Goal: Understand site structure: Understand site structure

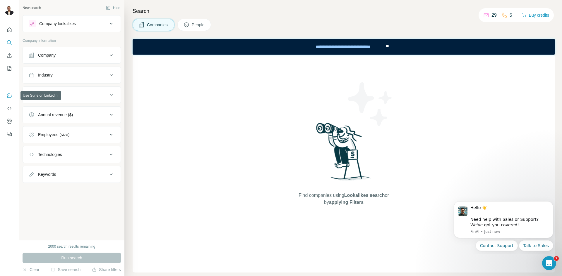
click at [11, 97] on icon "Use Surfe on LinkedIn" at bounding box center [9, 96] width 6 height 6
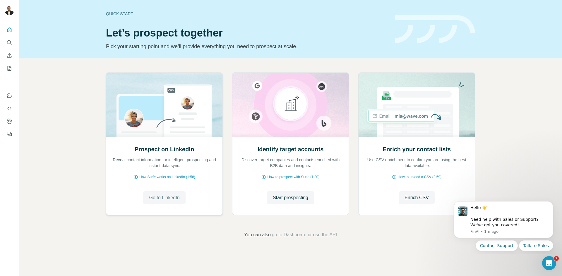
click at [174, 195] on span "Go to LinkedIn" at bounding box center [164, 198] width 30 height 7
